Goal: Find specific page/section: Find specific page/section

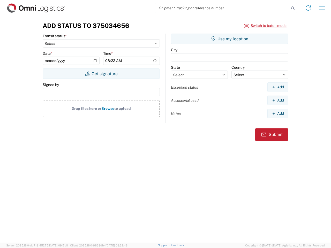
click at [222, 8] on input "search" at bounding box center [222, 8] width 134 height 10
click at [293, 8] on icon at bounding box center [292, 8] width 7 height 7
click at [308, 8] on icon at bounding box center [308, 8] width 8 height 8
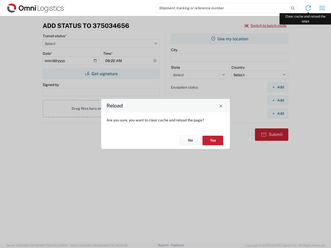
click at [322, 8] on div "Reload Are you sure, you want to clear cache and reload the page? No Yes" at bounding box center [165, 124] width 331 height 248
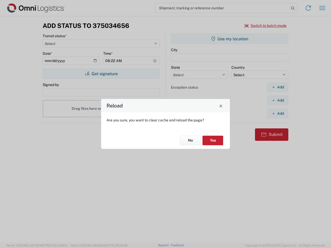
click at [265, 26] on div "Reload Are you sure, you want to clear cache and reload the page? No Yes" at bounding box center [165, 124] width 331 height 248
click at [101, 74] on div "Reload Are you sure, you want to clear cache and reload the page? No Yes" at bounding box center [165, 124] width 331 height 248
click at [230, 39] on div "Reload Are you sure, you want to clear cache and reload the page? No Yes" at bounding box center [165, 124] width 331 height 248
click at [278, 87] on div "Reload Are you sure, you want to clear cache and reload the page? No Yes" at bounding box center [165, 124] width 331 height 248
click at [278, 100] on div "Reload Are you sure, you want to clear cache and reload the page? No Yes" at bounding box center [165, 124] width 331 height 248
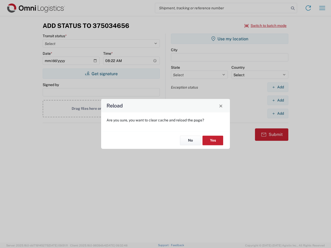
click at [278, 113] on div "Reload Are you sure, you want to clear cache and reload the page? No Yes" at bounding box center [165, 124] width 331 height 248
